Goal: Information Seeking & Learning: Learn about a topic

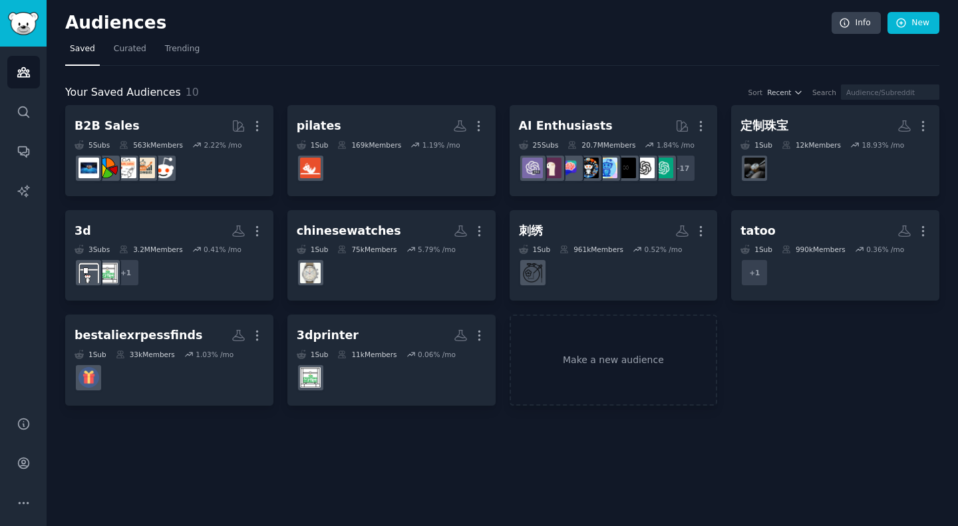
click at [815, 360] on div "B2B Sales More 5 Sub s 563k Members 2.22 % /mo r/B_2_B_Selling_Tips pilates Mor…" at bounding box center [502, 255] width 874 height 301
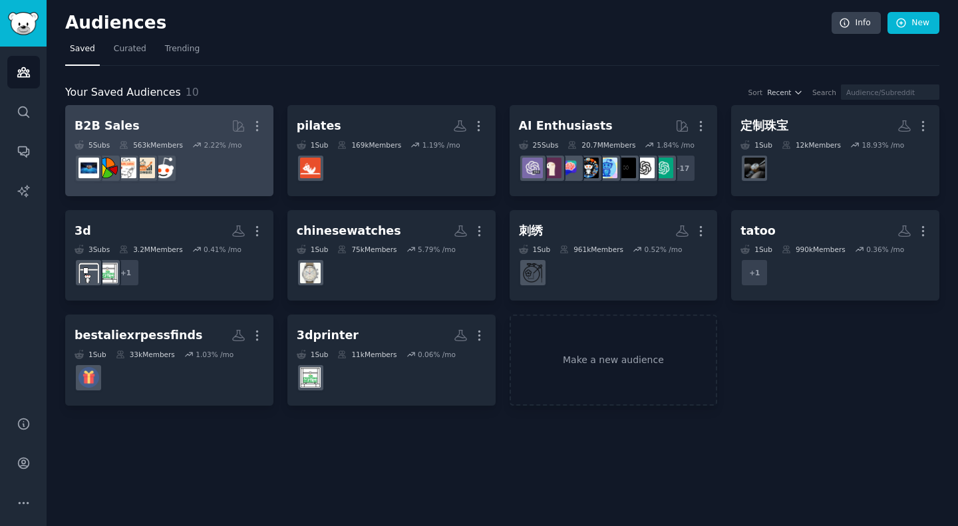
click at [254, 169] on dd "r/B_2_B_Selling_Tips" at bounding box center [169, 168] width 190 height 37
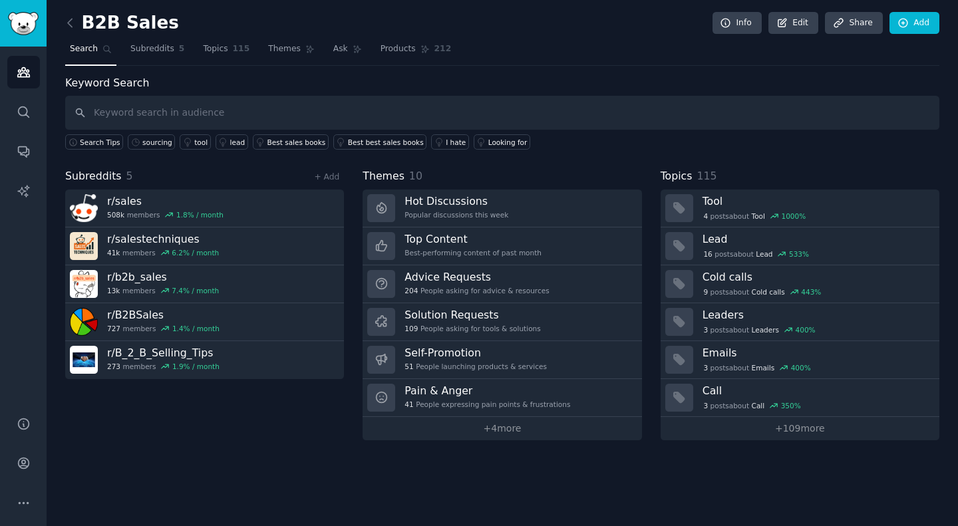
click at [583, 17] on div "B2B Sales Info Edit Share Add" at bounding box center [502, 25] width 874 height 27
drag, startPoint x: 172, startPoint y: 19, endPoint x: 87, endPoint y: 17, distance: 84.5
click at [87, 17] on div "B2B Sales Info Edit Share Add" at bounding box center [502, 25] width 874 height 27
click at [148, 23] on h2 "B2B Sales" at bounding box center [122, 23] width 114 height 21
drag, startPoint x: 82, startPoint y: 27, endPoint x: 176, endPoint y: 21, distance: 94.6
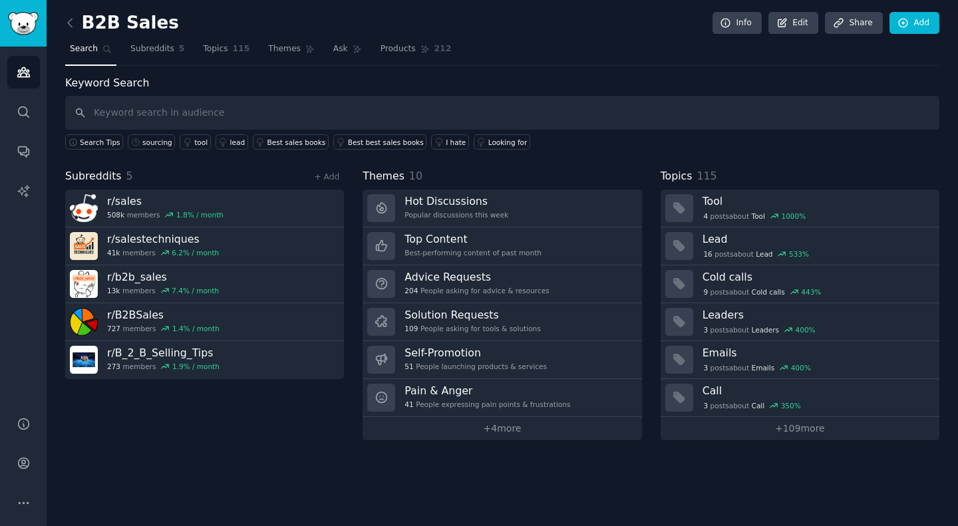
click at [176, 21] on div "B2B Sales Info Edit Share Add" at bounding box center [502, 25] width 874 height 27
drag, startPoint x: 83, startPoint y: 21, endPoint x: 164, endPoint y: 26, distance: 80.6
click at [164, 26] on h2 "B2B Sales" at bounding box center [122, 23] width 114 height 21
copy h2 "B2B Sales"
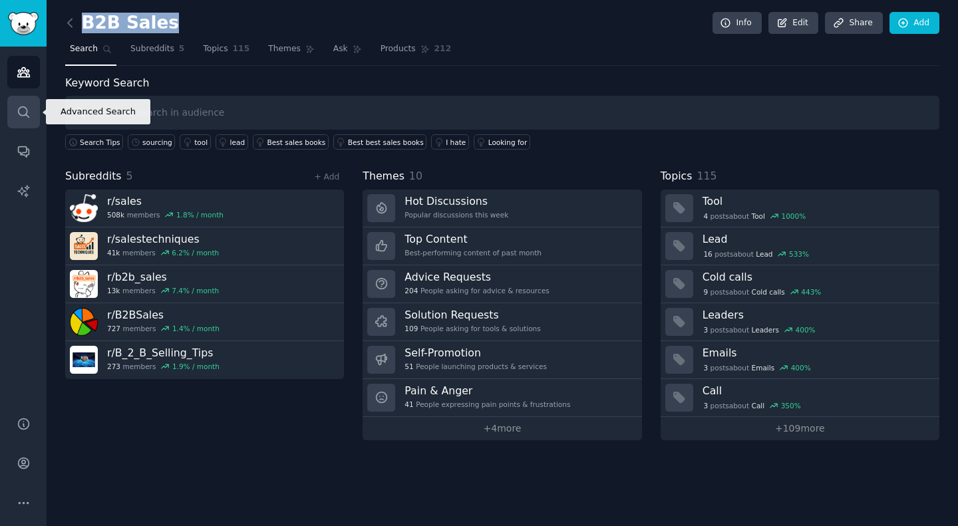
click at [23, 108] on icon "Sidebar" at bounding box center [24, 112] width 14 height 14
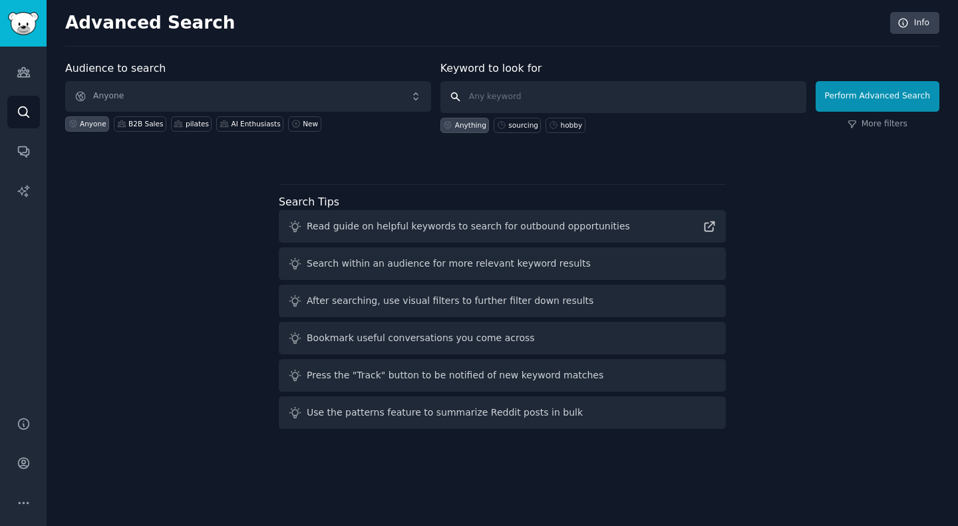
click at [555, 96] on input "text" at bounding box center [623, 97] width 366 height 32
type input "sourcing"
click button "Perform Advanced Search" at bounding box center [877, 96] width 124 height 31
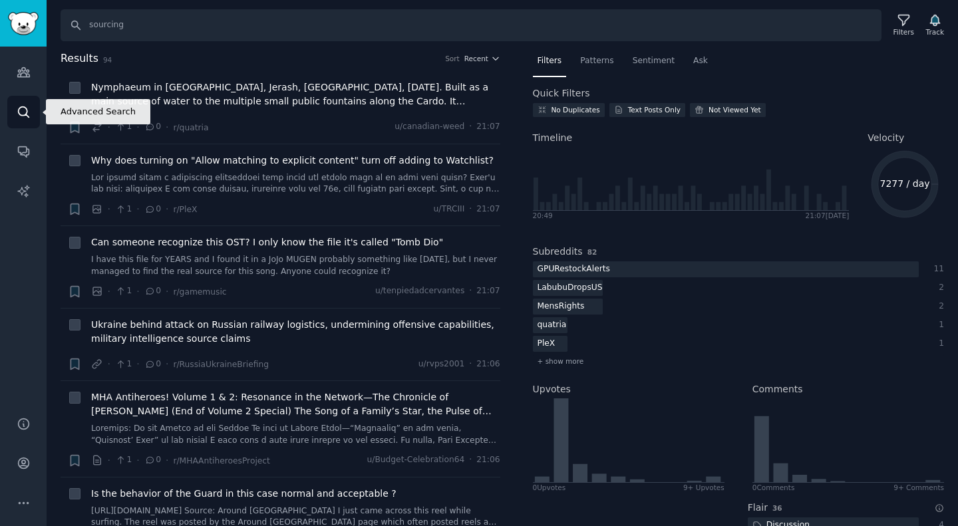
click at [34, 122] on link "Search" at bounding box center [23, 112] width 33 height 33
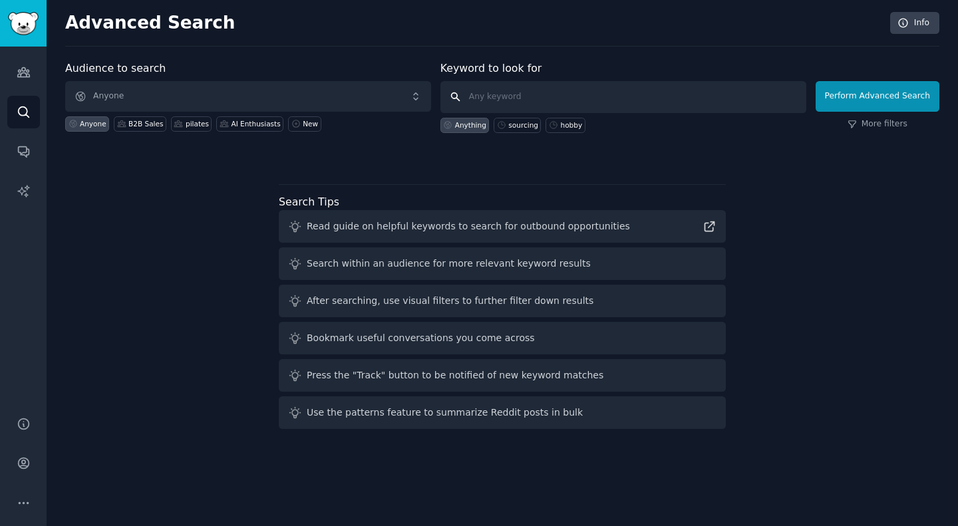
click at [541, 99] on input "text" at bounding box center [623, 97] width 366 height 32
type input "sourcing"
click button "Perform Advanced Search" at bounding box center [877, 96] width 124 height 31
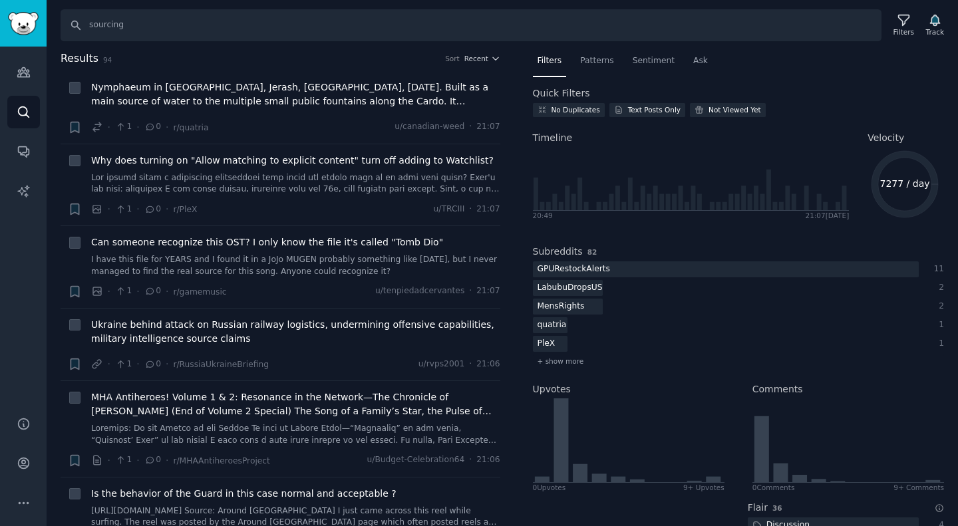
drag, startPoint x: 595, startPoint y: 3, endPoint x: 904, endPoint y: 388, distance: 493.9
click at [904, 388] on div "Comments" at bounding box center [848, 389] width 192 height 14
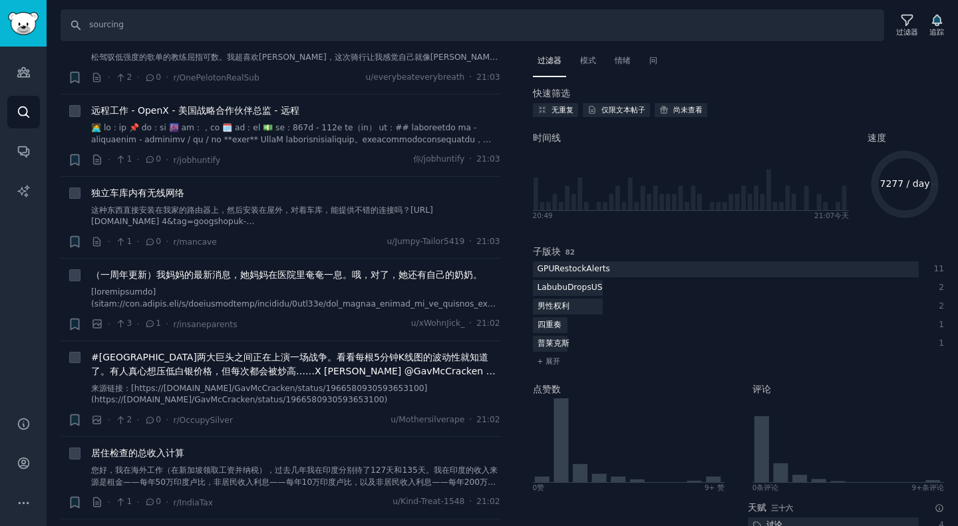
scroll to position [1508, 0]
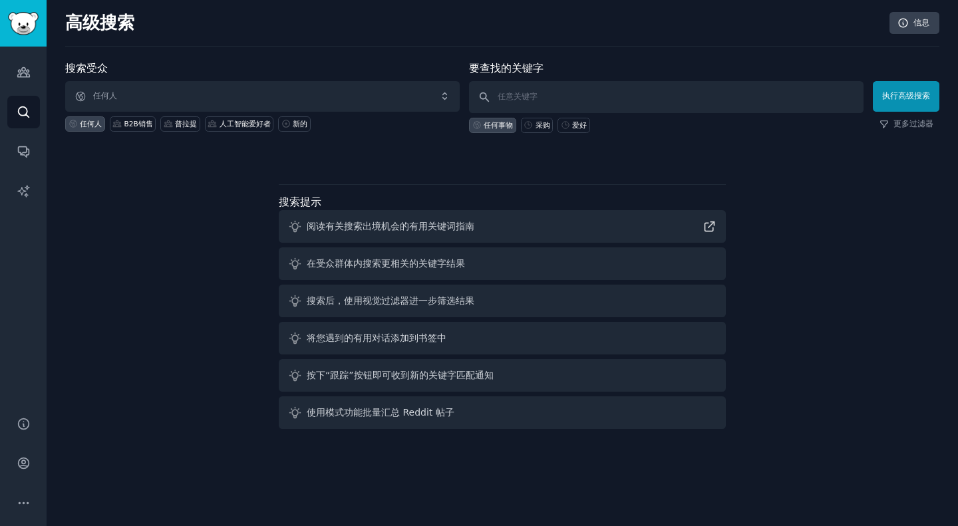
click at [84, 341] on div "搜索受众 任何人 任何人 B2B销售 普拉提 人工智能爱好者 新的 要查找的关键字 任何事物 采购 爱好 执行高级搜索 更多过滤器 搜索提示 阅读有关搜索出境…" at bounding box center [502, 248] width 874 height 374
click at [142, 236] on div "搜索受众 任何人 任何人 B2B销售 普拉提 人工智能爱好者 新的 要查找的关键字 任何事物 采购 爱好 执行高级搜索 更多过滤器 搜索提示 阅读有关搜索出境…" at bounding box center [502, 248] width 874 height 374
click at [42, 122] on div "受众 搜索 对话 人工智能报告" at bounding box center [23, 224] width 47 height 354
click at [25, 108] on icon "侧边栏" at bounding box center [23, 111] width 11 height 11
click at [25, 71] on icon "侧边栏" at bounding box center [23, 72] width 12 height 9
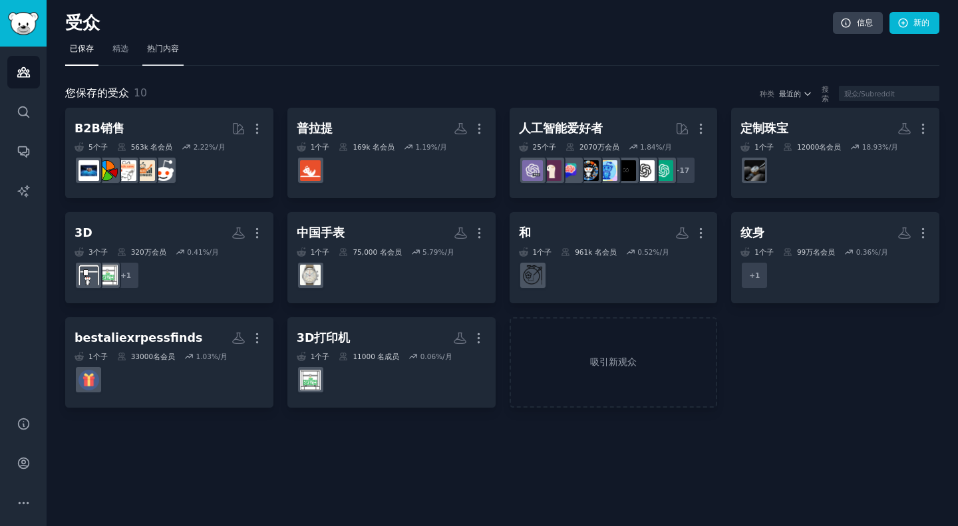
click at [162, 50] on font "热门内容" at bounding box center [163, 48] width 32 height 9
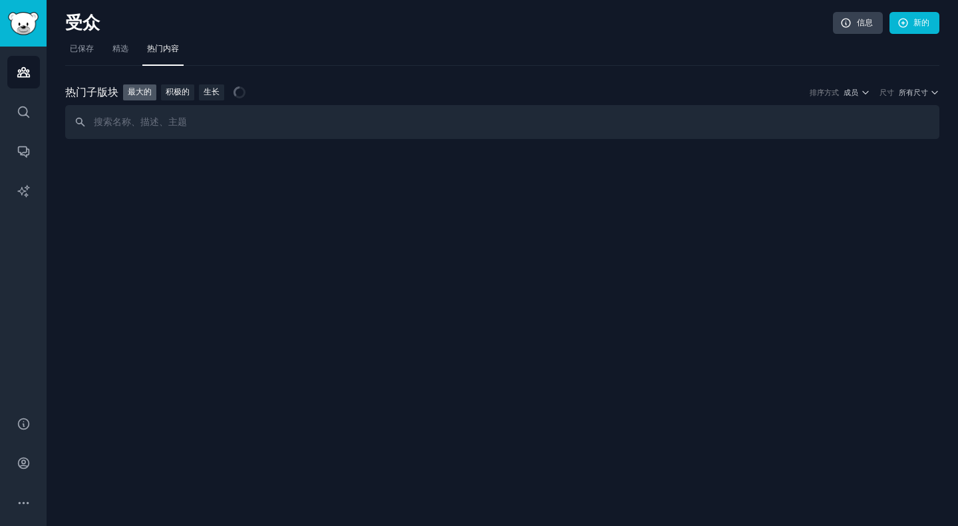
click at [549, 80] on div "热门 子版块 热门子版块 最大的 积极的 生长 排序方式 成员 尺寸 所有尺寸" at bounding box center [502, 103] width 874 height 74
click at [694, 80] on div "热门 子版块 热门子版块 最大的 积极的 生长 排序方式 成员 尺寸 所有尺寸" at bounding box center [502, 103] width 874 height 74
click at [924, 91] on font "所有尺寸" at bounding box center [913, 92] width 29 height 8
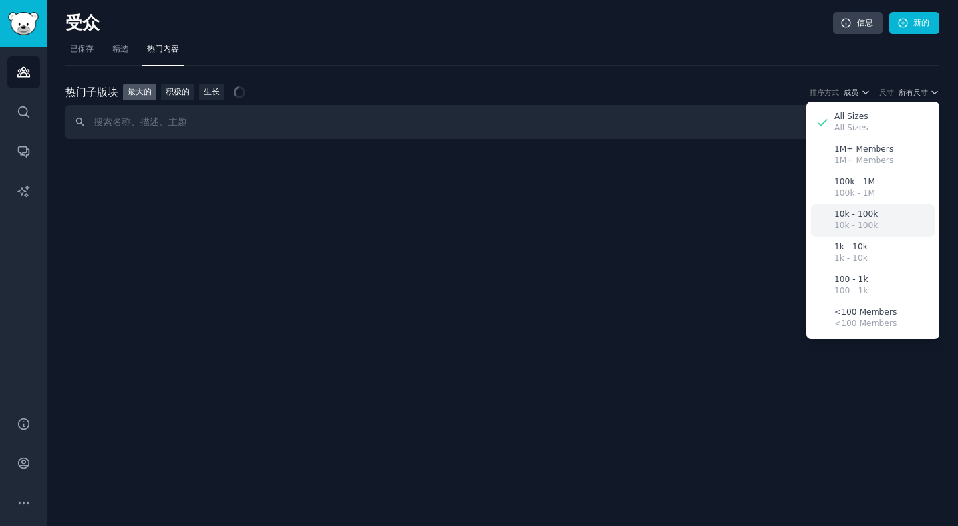
click at [875, 210] on p "10k - 100k" at bounding box center [855, 215] width 43 height 12
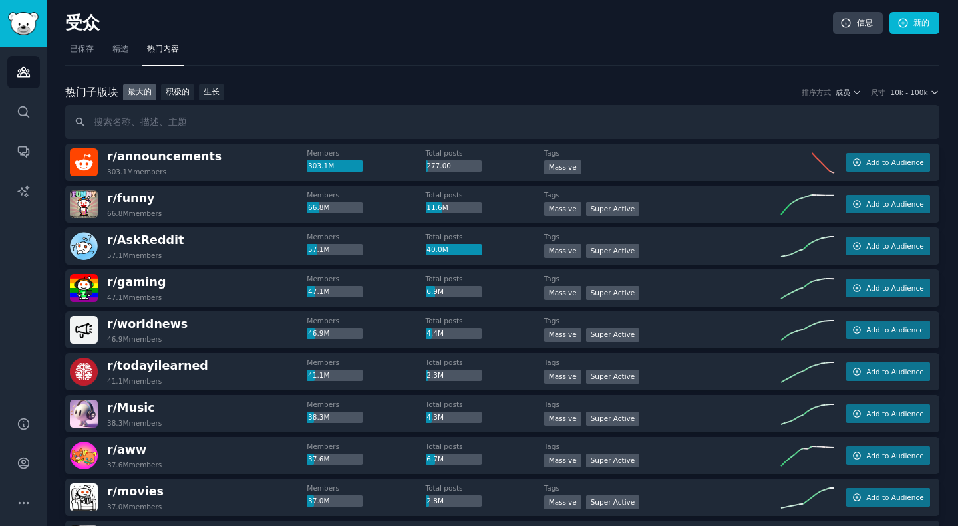
click at [491, 51] on nav "已保存 精选 热门内容" at bounding box center [502, 52] width 874 height 27
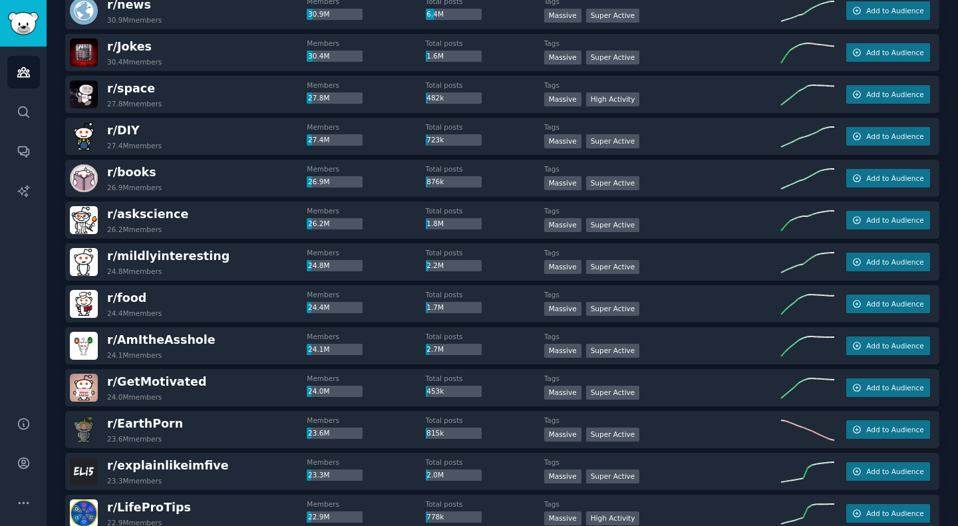
scroll to position [655, 0]
